Goal: Information Seeking & Learning: Learn about a topic

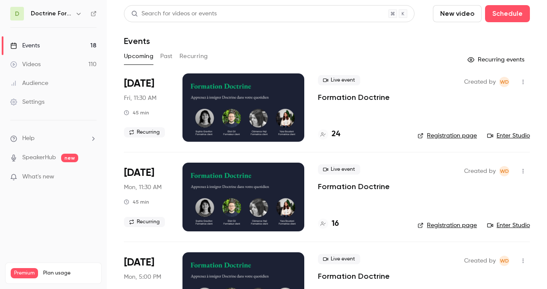
click at [75, 13] on icon "button" at bounding box center [78, 13] width 7 height 7
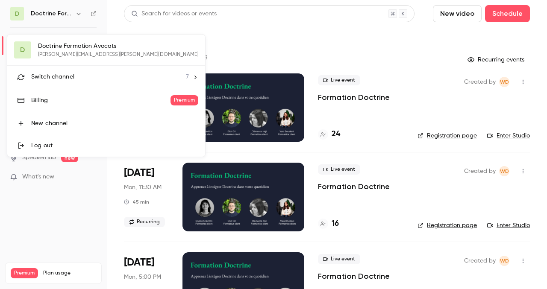
click at [116, 76] on div "Switch channel 7" at bounding box center [110, 77] width 158 height 9
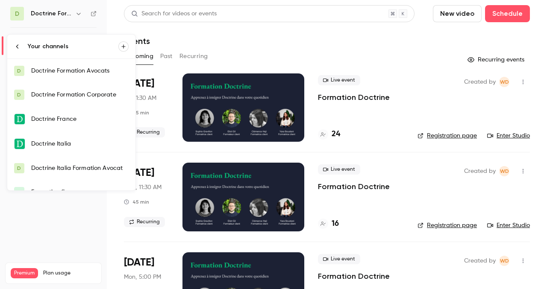
click at [106, 98] on div "Doctrine Formation Corporate" at bounding box center [79, 95] width 97 height 9
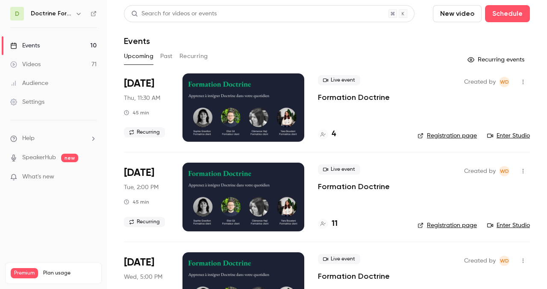
click at [168, 53] on button "Past" at bounding box center [166, 57] width 12 height 14
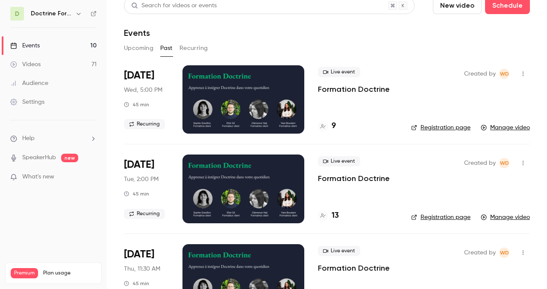
scroll to position [9, 0]
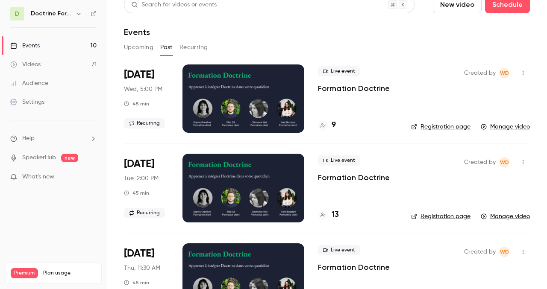
click at [236, 82] on div at bounding box center [243, 99] width 122 height 68
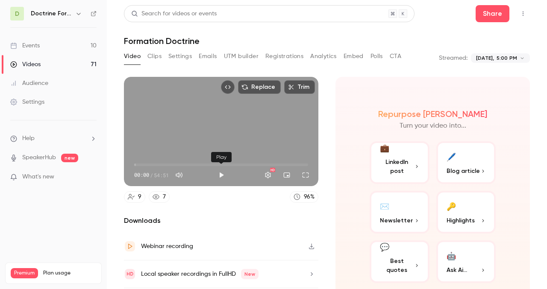
click at [219, 174] on button "Play" at bounding box center [221, 175] width 17 height 17
click at [140, 165] on span "01:45" at bounding box center [221, 165] width 174 height 14
click at [265, 171] on button "Settings" at bounding box center [267, 175] width 17 height 17
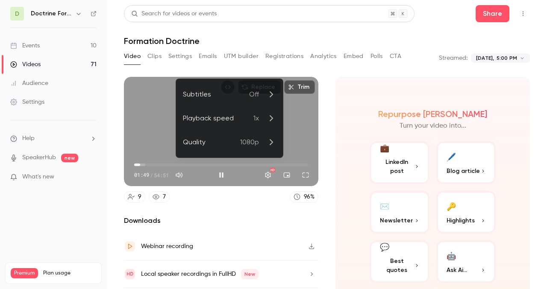
click at [236, 114] on div "Playback speed" at bounding box center [218, 118] width 71 height 10
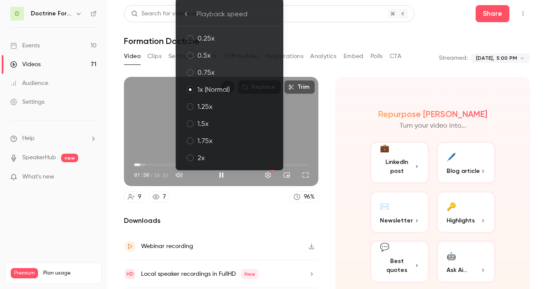
click at [224, 133] on li "1.75x" at bounding box center [229, 140] width 107 height 17
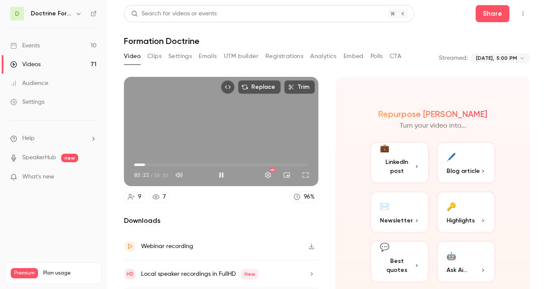
click at [145, 165] on span "03:22" at bounding box center [221, 165] width 174 height 14
click at [153, 165] on span "05:41" at bounding box center [152, 165] width 3 height 3
click at [165, 164] on span "09:42" at bounding box center [221, 165] width 174 height 14
click at [171, 165] on span "11:27" at bounding box center [221, 165] width 174 height 14
click at [175, 165] on span "12:56" at bounding box center [221, 165] width 174 height 14
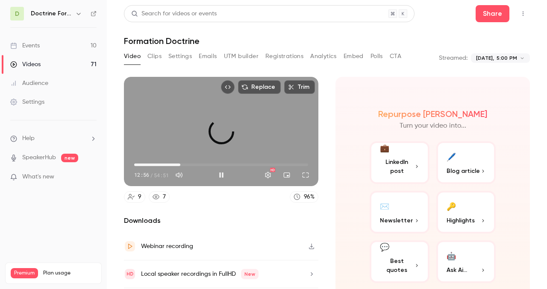
click at [180, 166] on span "14:33" at bounding box center [221, 165] width 174 height 14
click at [187, 166] on span "16:34" at bounding box center [221, 165] width 174 height 14
click at [193, 166] on span "18:27" at bounding box center [221, 165] width 174 height 14
click at [197, 166] on span "18:28" at bounding box center [221, 165] width 174 height 14
click at [203, 166] on span "19:57" at bounding box center [221, 165] width 174 height 14
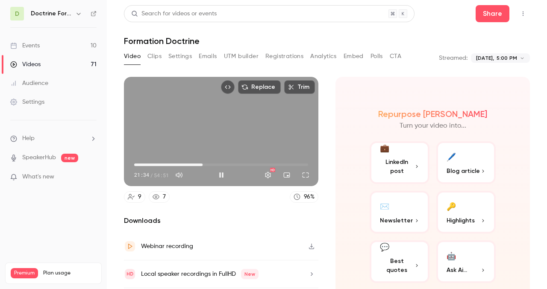
click at [207, 166] on span "21:34" at bounding box center [221, 165] width 174 height 14
click at [211, 166] on span "22:55" at bounding box center [221, 165] width 174 height 14
click at [215, 166] on span "25:20" at bounding box center [214, 165] width 3 height 3
click at [221, 166] on span "25:22" at bounding box center [221, 165] width 174 height 14
click at [223, 165] on span "27:53" at bounding box center [222, 165] width 3 height 3
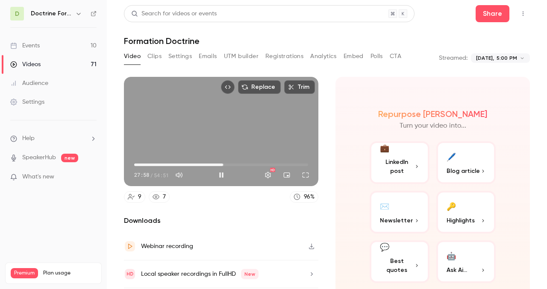
click at [224, 166] on span "27:58" at bounding box center [223, 165] width 3 height 3
click at [232, 165] on span "29:06" at bounding box center [221, 165] width 174 height 14
click at [236, 164] on span "32:04" at bounding box center [236, 165] width 3 height 3
click at [239, 164] on span "33:01" at bounding box center [239, 165] width 3 height 3
click at [245, 163] on span "34:54" at bounding box center [221, 165] width 174 height 14
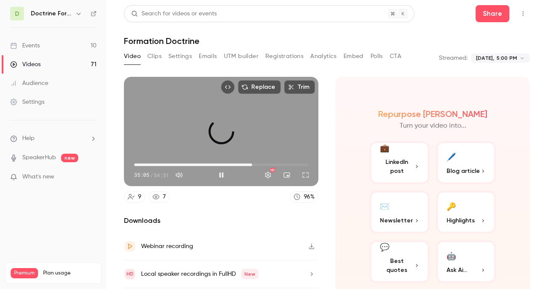
click at [252, 164] on span "37:11" at bounding box center [221, 165] width 174 height 14
click at [223, 173] on button "Pause" at bounding box center [221, 175] width 17 height 17
type input "******"
click at [76, 9] on button "button" at bounding box center [79, 14] width 10 height 10
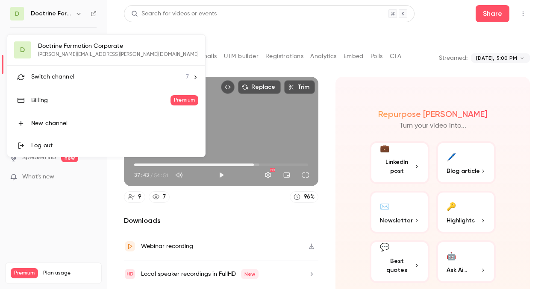
click at [218, 37] on div at bounding box center [273, 144] width 547 height 289
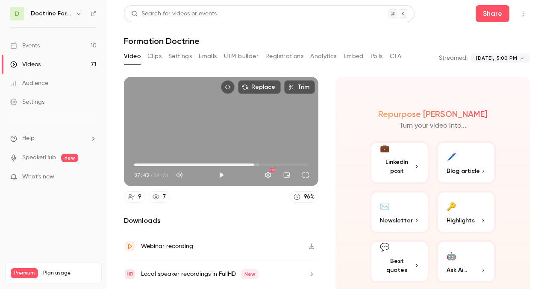
click at [54, 11] on h6 "Doctrine Formation Corporate" at bounding box center [51, 13] width 41 height 9
click at [77, 14] on icon "button" at bounding box center [78, 14] width 4 height 2
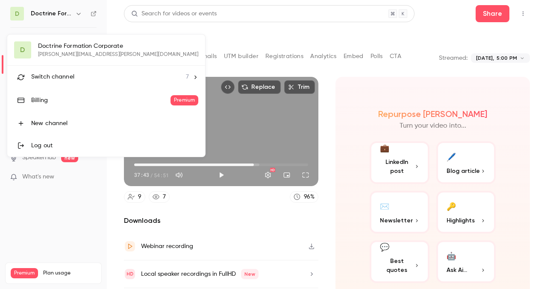
click at [76, 44] on div "D Doctrine Formation Corporate [EMAIL_ADDRESS][DOMAIN_NAME] Switch channel 7 Bi…" at bounding box center [106, 96] width 198 height 122
click at [53, 14] on div at bounding box center [273, 144] width 547 height 289
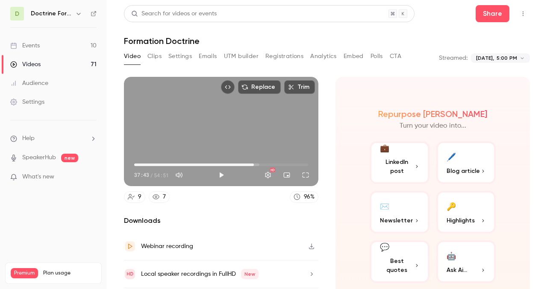
click at [42, 47] on link "Events 10" at bounding box center [53, 45] width 107 height 19
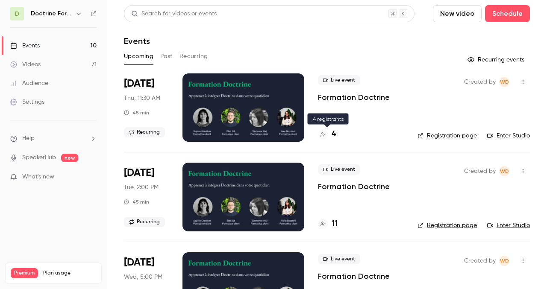
click at [333, 135] on h4 "4" at bounding box center [334, 135] width 4 height 12
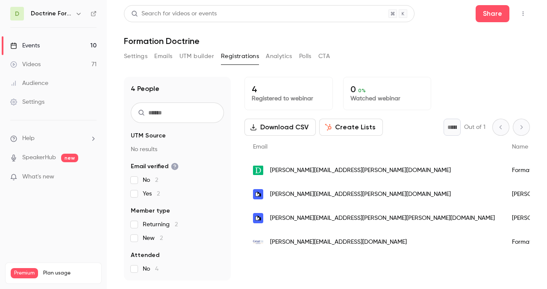
click at [132, 59] on button "Settings" at bounding box center [136, 57] width 24 height 14
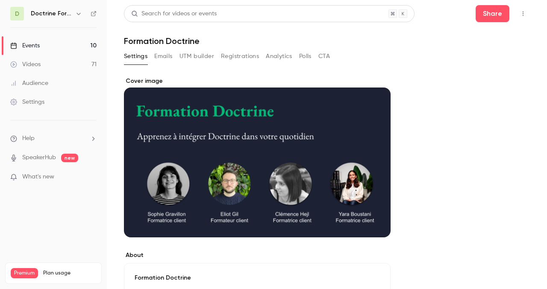
click at [29, 45] on div "Events" at bounding box center [24, 45] width 29 height 9
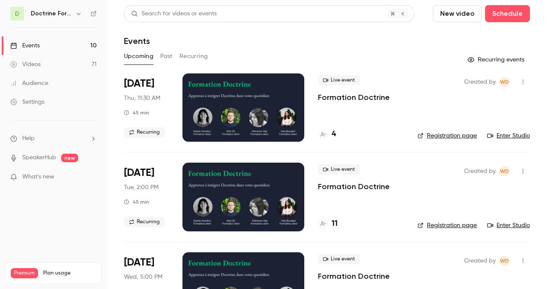
click at [513, 137] on link "Enter Studio" at bounding box center [508, 136] width 43 height 9
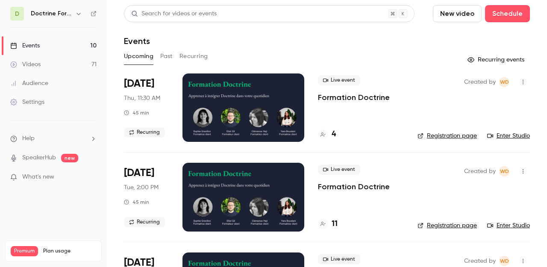
click at [336, 137] on div "4" at bounding box center [361, 135] width 86 height 12
click at [332, 132] on h4 "4" at bounding box center [334, 135] width 4 height 12
